Goal: Find specific page/section

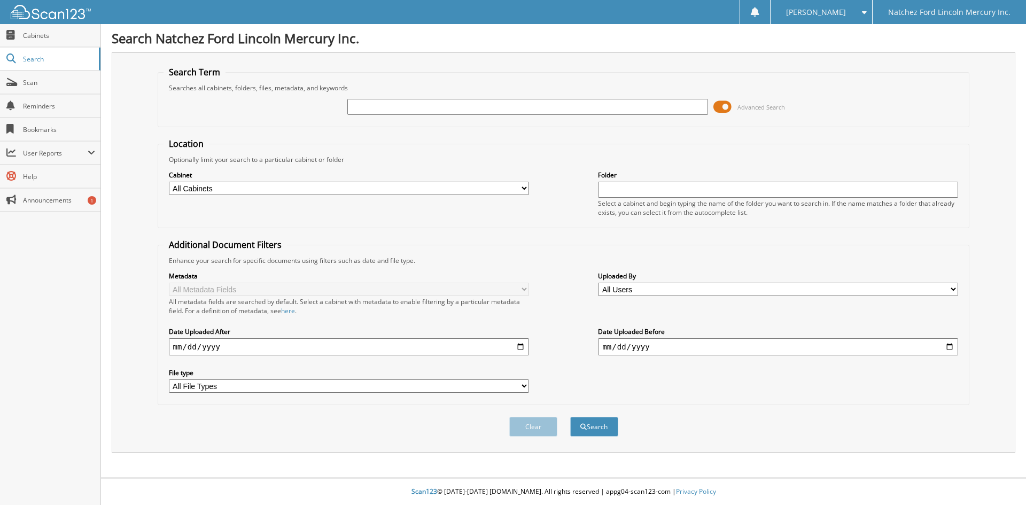
click at [721, 105] on span at bounding box center [722, 107] width 18 height 16
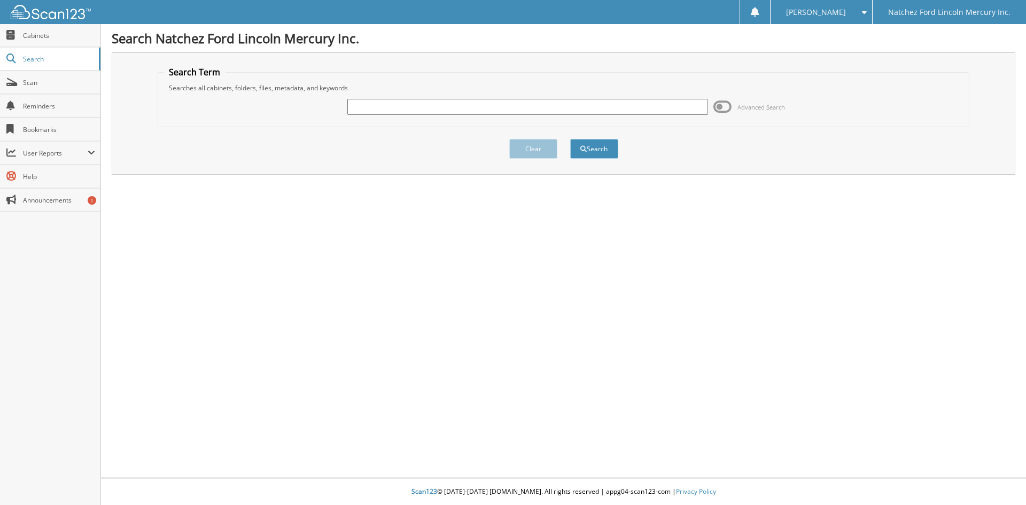
click at [530, 108] on input "text" at bounding box center [527, 107] width 360 height 16
type input "g5154"
click at [570, 139] on button "Search" at bounding box center [594, 149] width 48 height 20
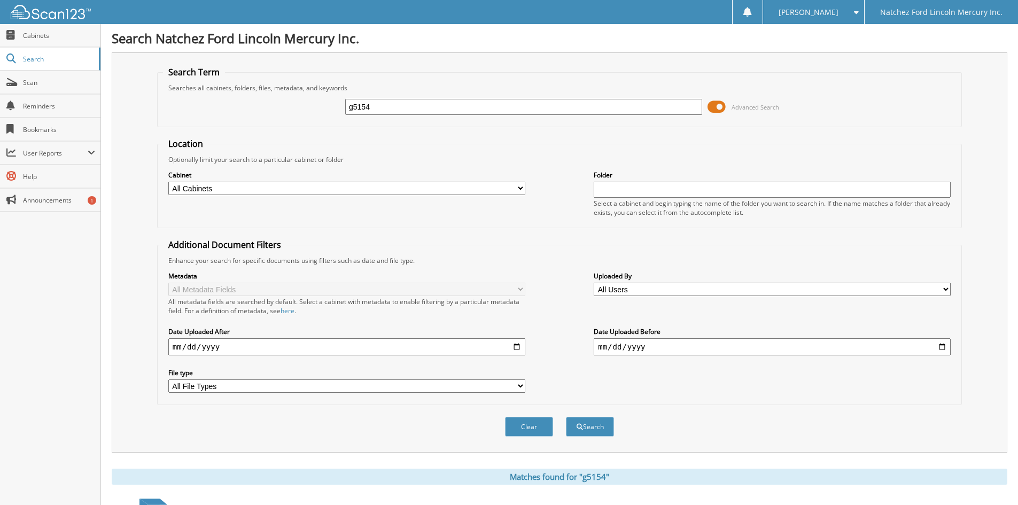
click at [720, 107] on span at bounding box center [716, 107] width 18 height 16
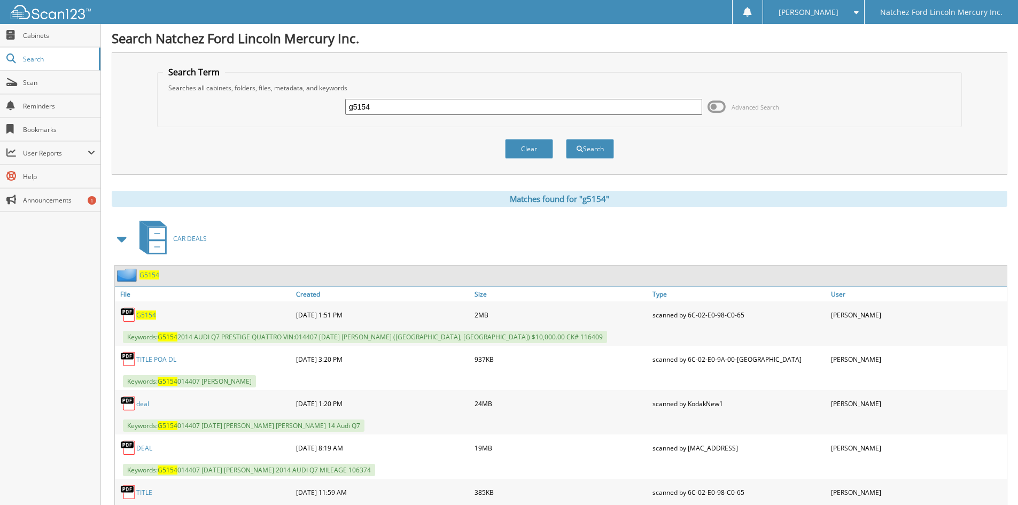
click at [147, 404] on link "deal" at bounding box center [142, 403] width 13 height 9
